Goal: Information Seeking & Learning: Learn about a topic

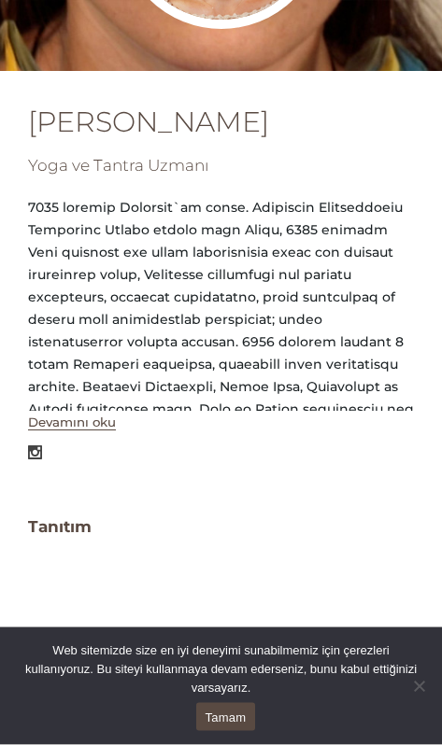
scroll to position [366, 0]
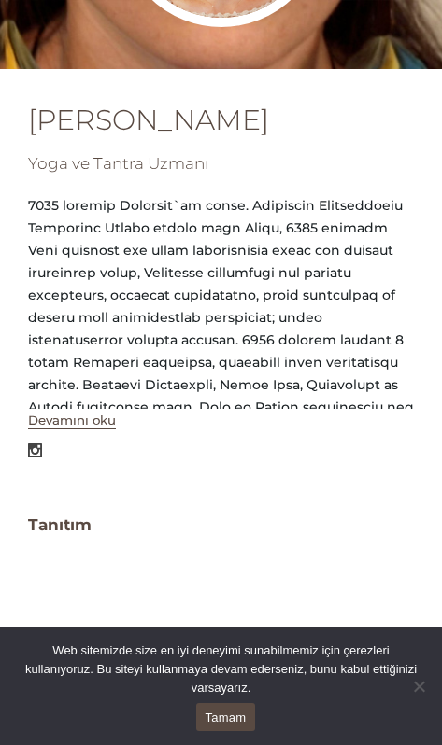
click at [83, 416] on button "Devamını oku" at bounding box center [72, 421] width 88 height 16
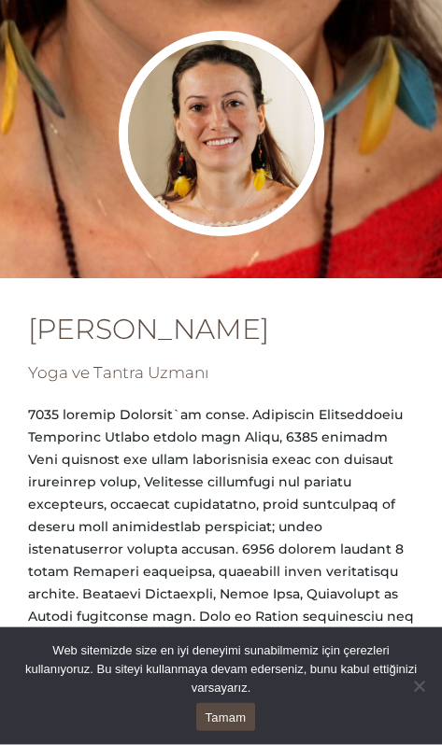
scroll to position [0, 0]
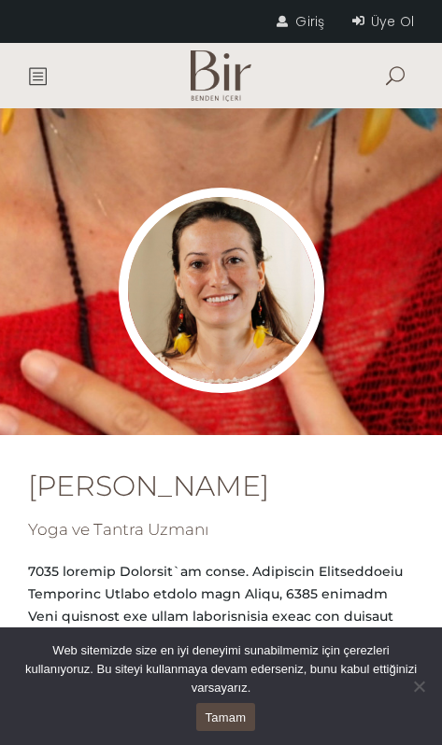
click at [35, 77] on span at bounding box center [37, 75] width 19 height 19
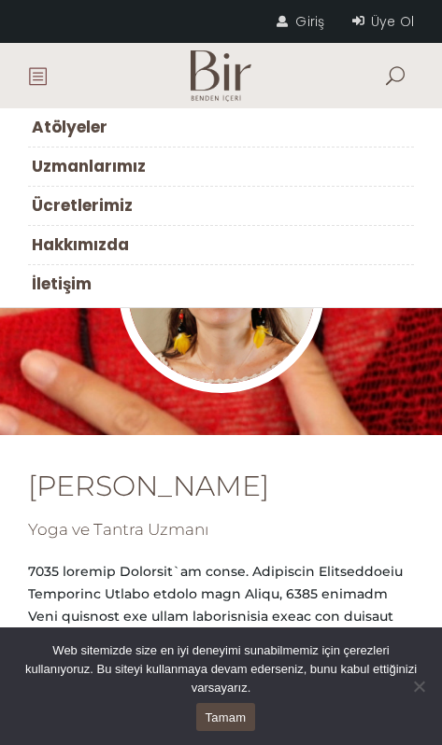
click at [47, 206] on span "Ücretlerimiz" at bounding box center [82, 205] width 101 height 22
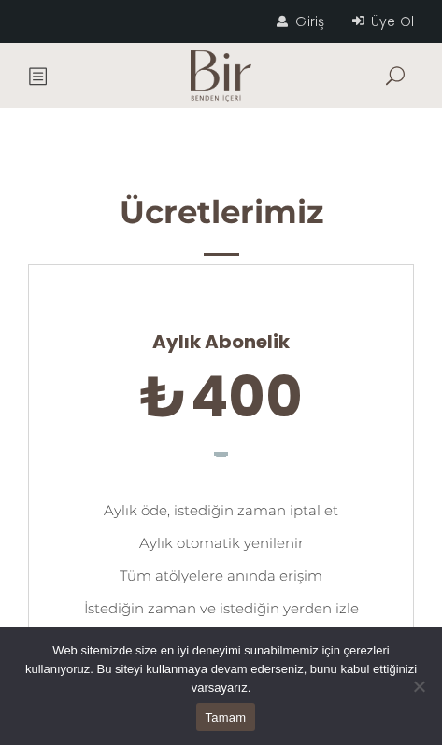
click at [34, 72] on span at bounding box center [37, 75] width 19 height 19
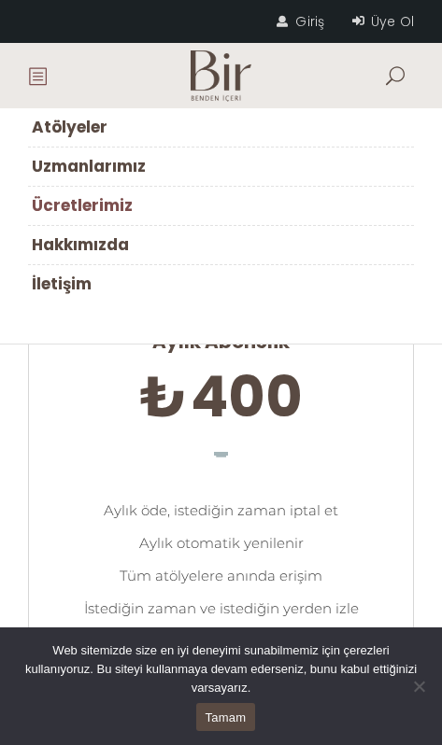
click at [42, 119] on span "Atölyeler" at bounding box center [70, 127] width 76 height 22
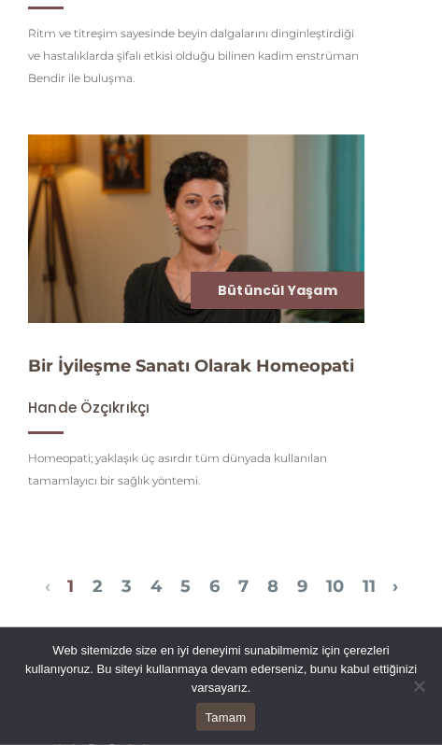
scroll to position [4000, 0]
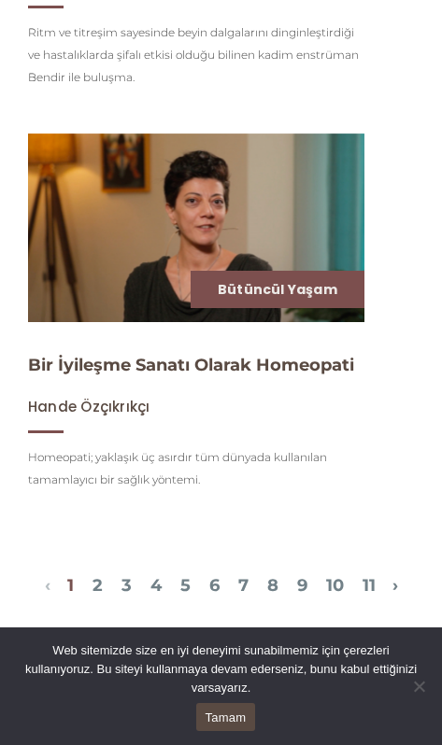
click at [92, 596] on link "2" at bounding box center [97, 585] width 10 height 21
click at [121, 596] on link "3" at bounding box center [126, 585] width 10 height 21
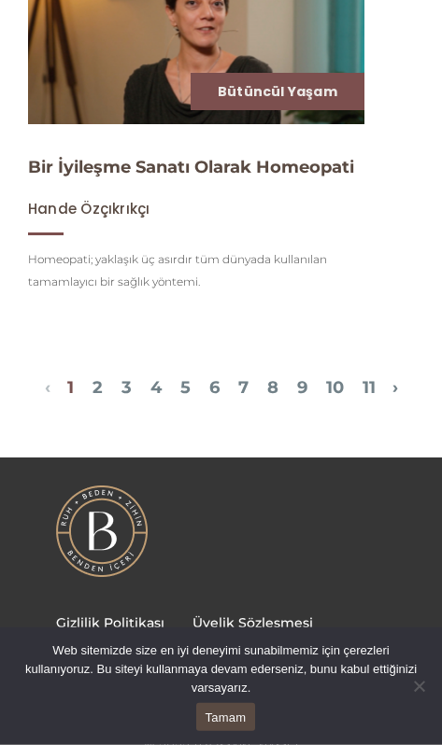
scroll to position [4198, 0]
click at [213, 723] on link "Tamam" at bounding box center [226, 717] width 60 height 28
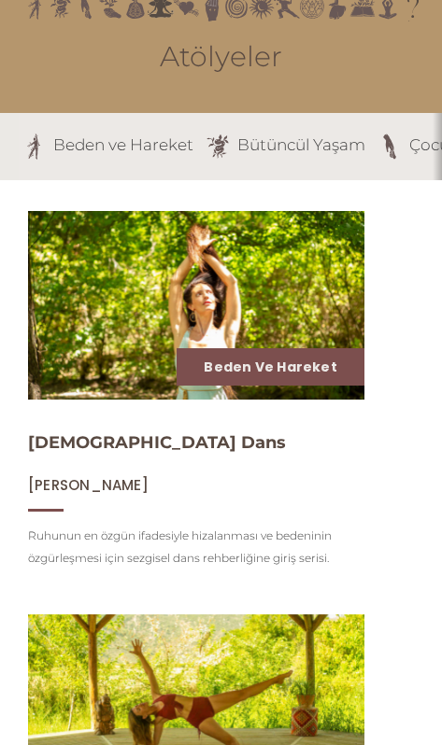
scroll to position [0, 0]
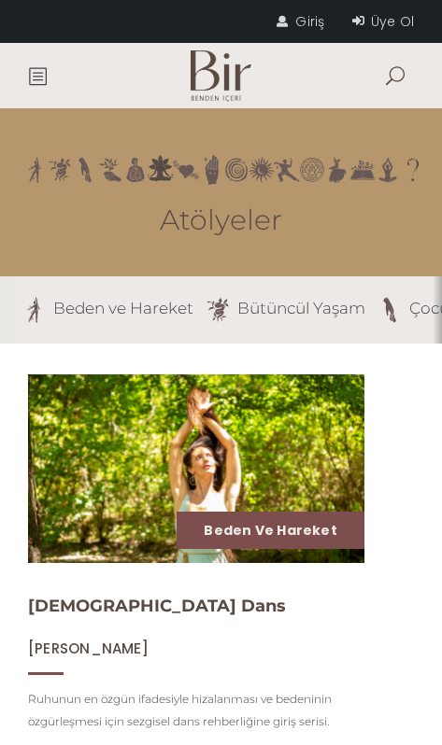
click at [39, 79] on span at bounding box center [37, 75] width 19 height 19
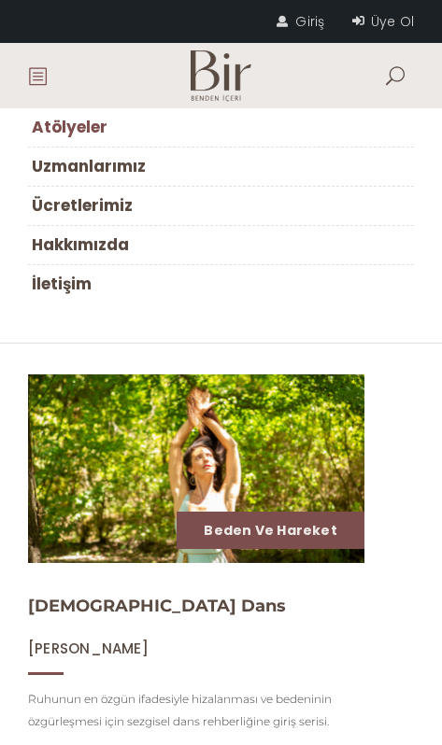
click at [51, 243] on span "Hakkımızda" at bounding box center [80, 244] width 97 height 22
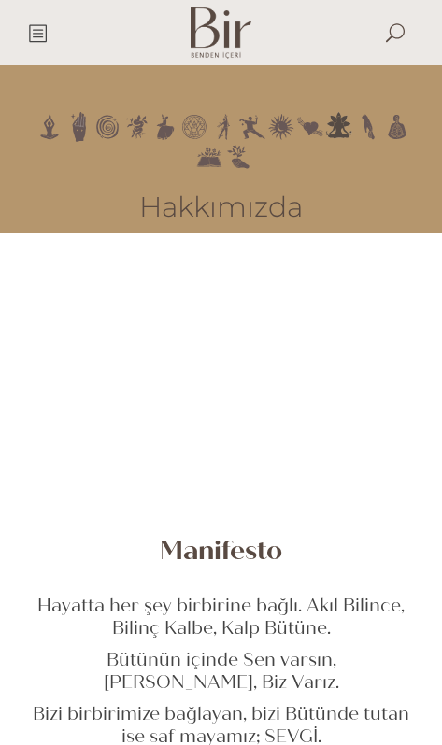
click at [31, 23] on span at bounding box center [37, 32] width 19 height 19
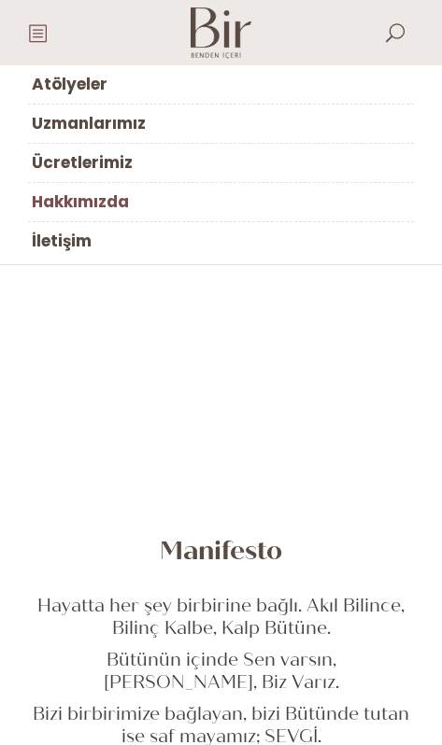
click at [53, 121] on span "Uzmanlarımız" at bounding box center [89, 123] width 114 height 22
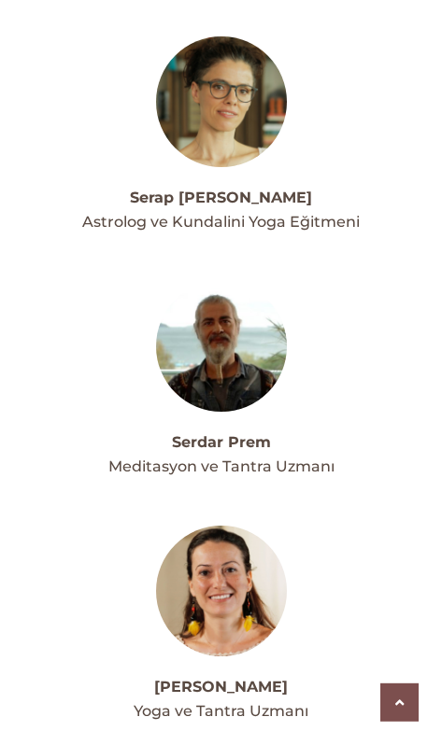
scroll to position [15524, 0]
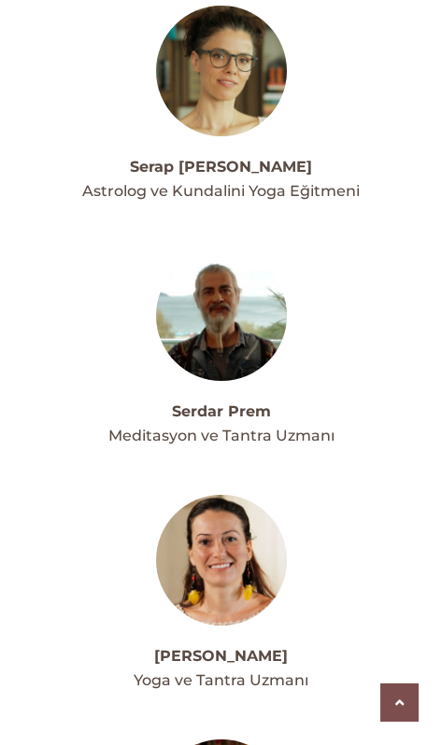
click at [245, 647] on link "[PERSON_NAME]" at bounding box center [220, 656] width 133 height 18
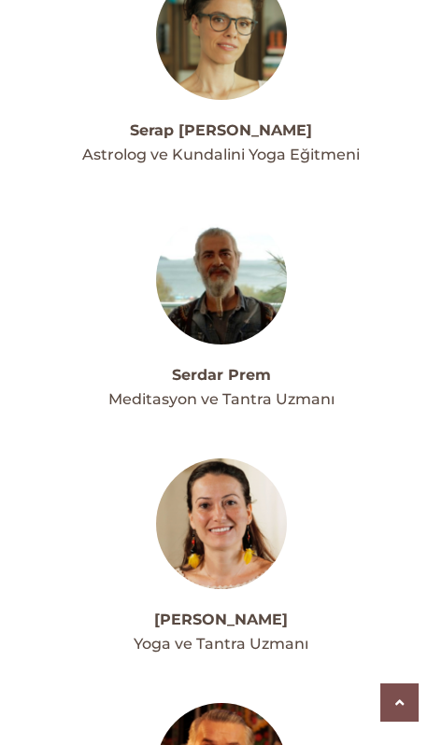
scroll to position [15560, 0]
click at [261, 366] on link "Serdar Prem" at bounding box center [221, 375] width 99 height 18
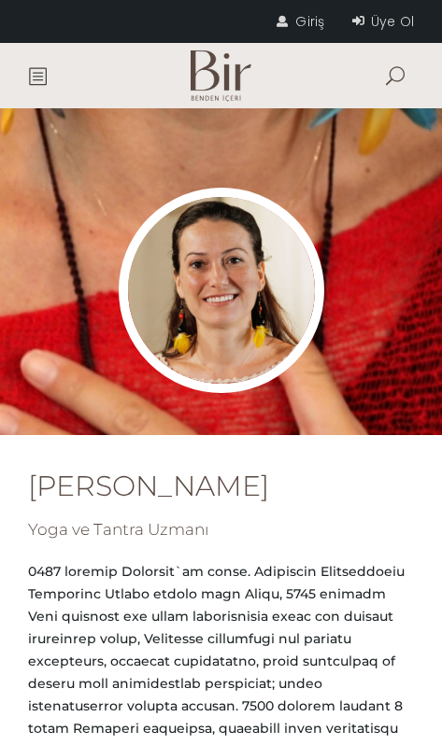
click at [385, 344] on div at bounding box center [221, 253] width 442 height 291
click at [259, 323] on img at bounding box center [221, 290] width 205 height 205
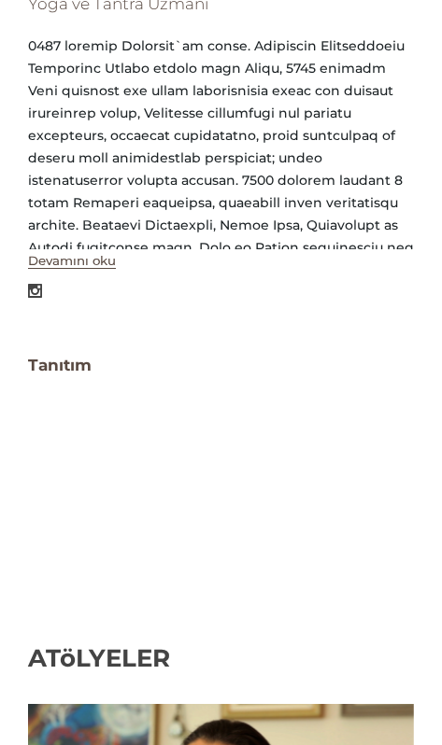
scroll to position [502, 0]
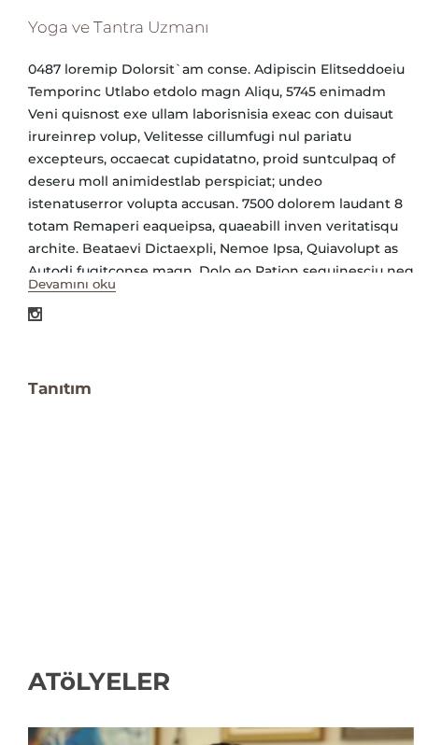
click at [70, 291] on button "Devamını oku" at bounding box center [72, 284] width 88 height 16
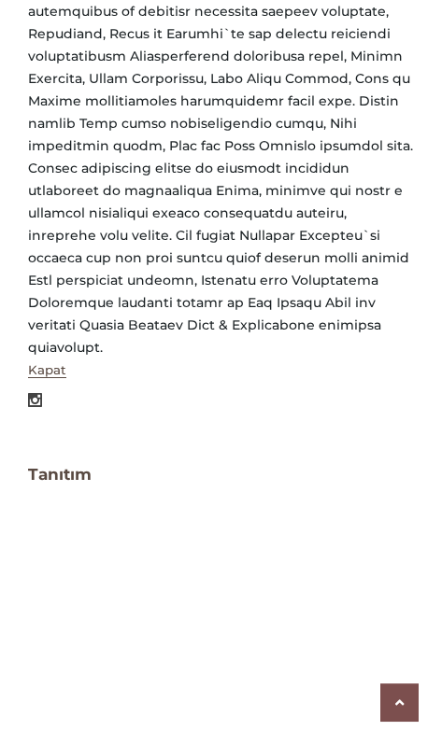
scroll to position [815, 0]
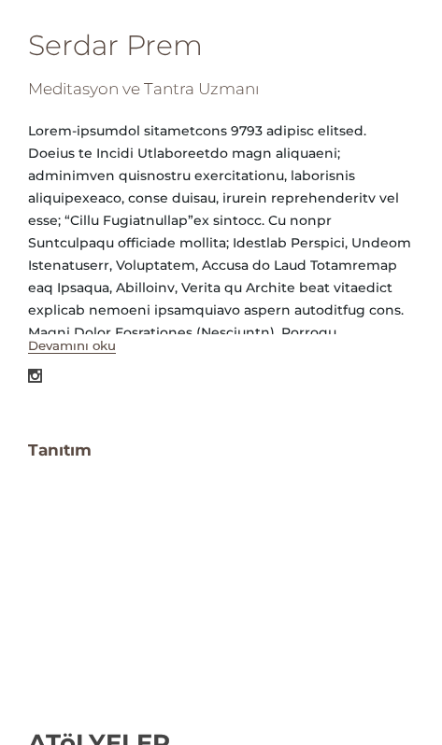
scroll to position [441, 0]
click at [75, 349] on button "Devamını oku" at bounding box center [72, 346] width 88 height 16
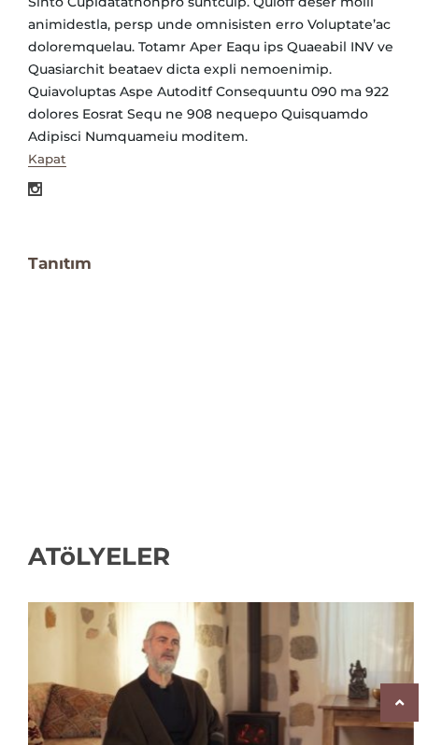
scroll to position [1477, 0]
